Goal: Information Seeking & Learning: Learn about a topic

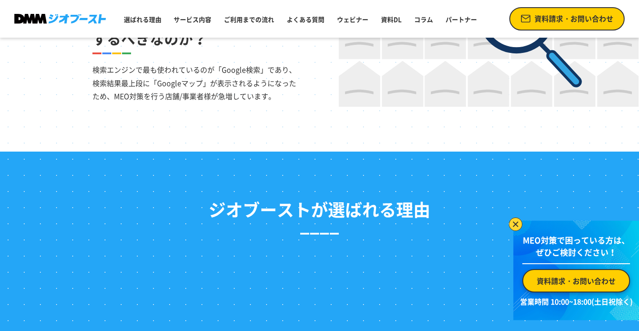
scroll to position [760, 0]
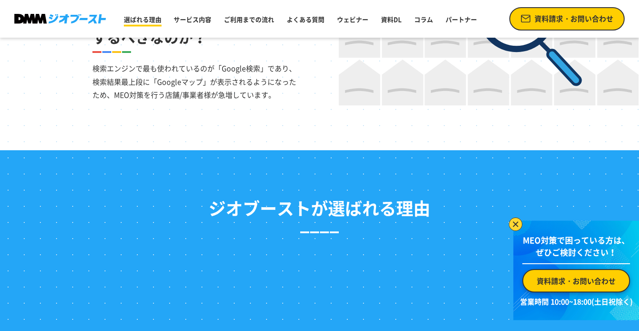
click at [138, 19] on link "選ばれる理由" at bounding box center [142, 19] width 45 height 16
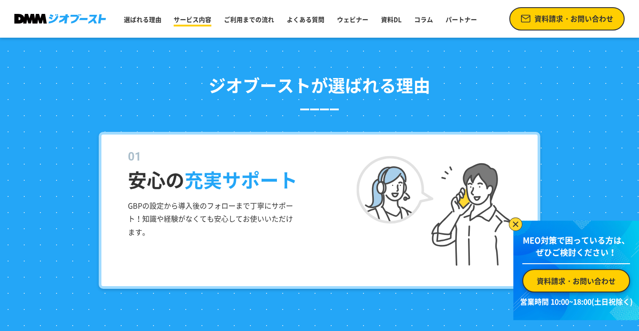
click at [174, 13] on link "サービス内容" at bounding box center [192, 19] width 45 height 16
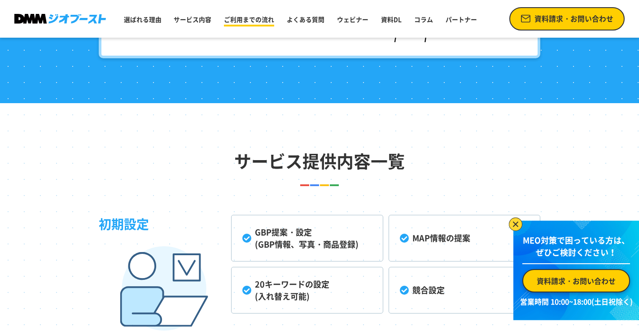
click at [243, 22] on link "ご利用までの流れ" at bounding box center [248, 19] width 57 height 16
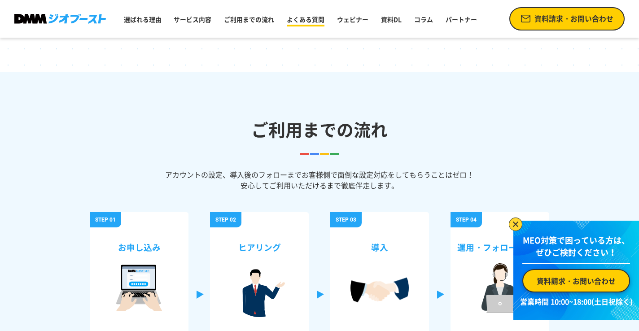
click at [298, 20] on link "よくある質問" at bounding box center [305, 19] width 45 height 16
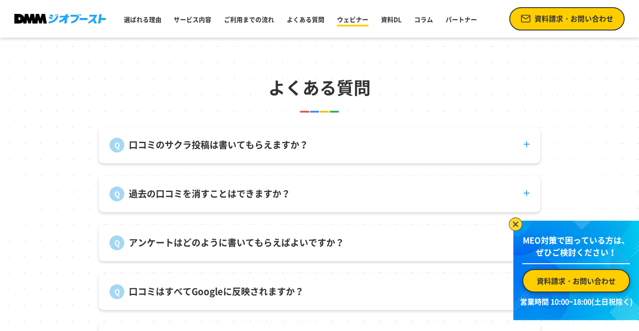
scroll to position [3087, 0]
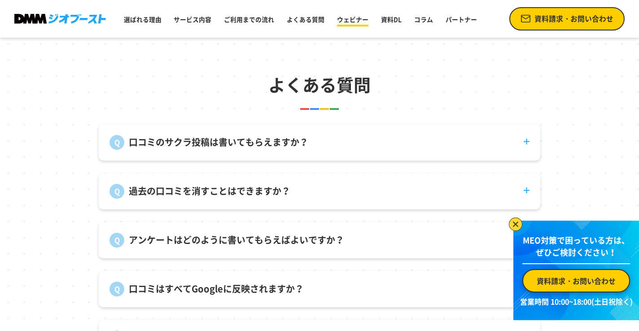
click at [355, 17] on link "ウェビナー" at bounding box center [352, 19] width 39 height 16
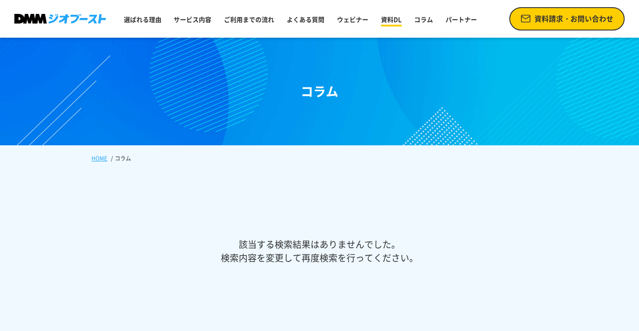
click at [392, 19] on link "資料DL" at bounding box center [391, 19] width 28 height 16
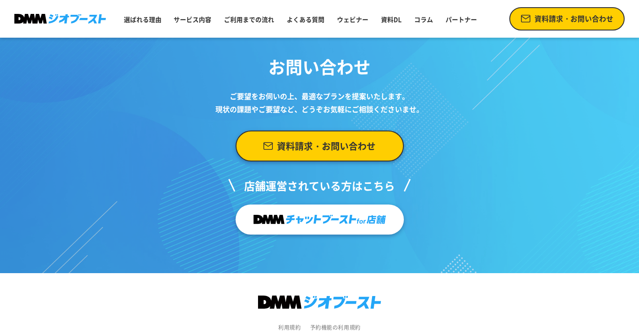
scroll to position [683, 0]
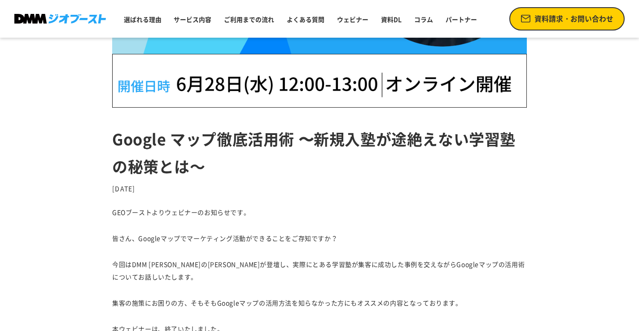
scroll to position [499, 0]
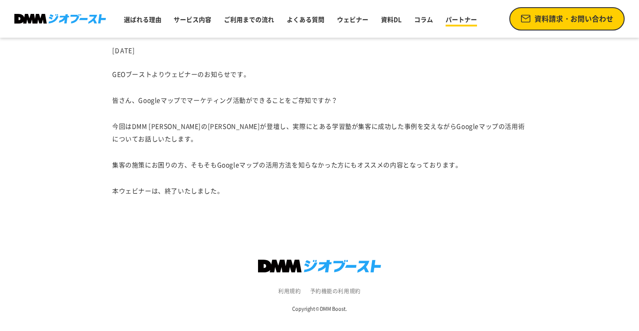
click at [445, 18] on link "パートナー" at bounding box center [461, 19] width 39 height 16
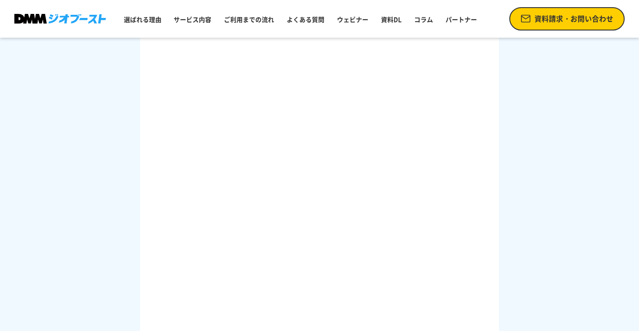
scroll to position [1408, 0]
